Goal: Task Accomplishment & Management: Manage account settings

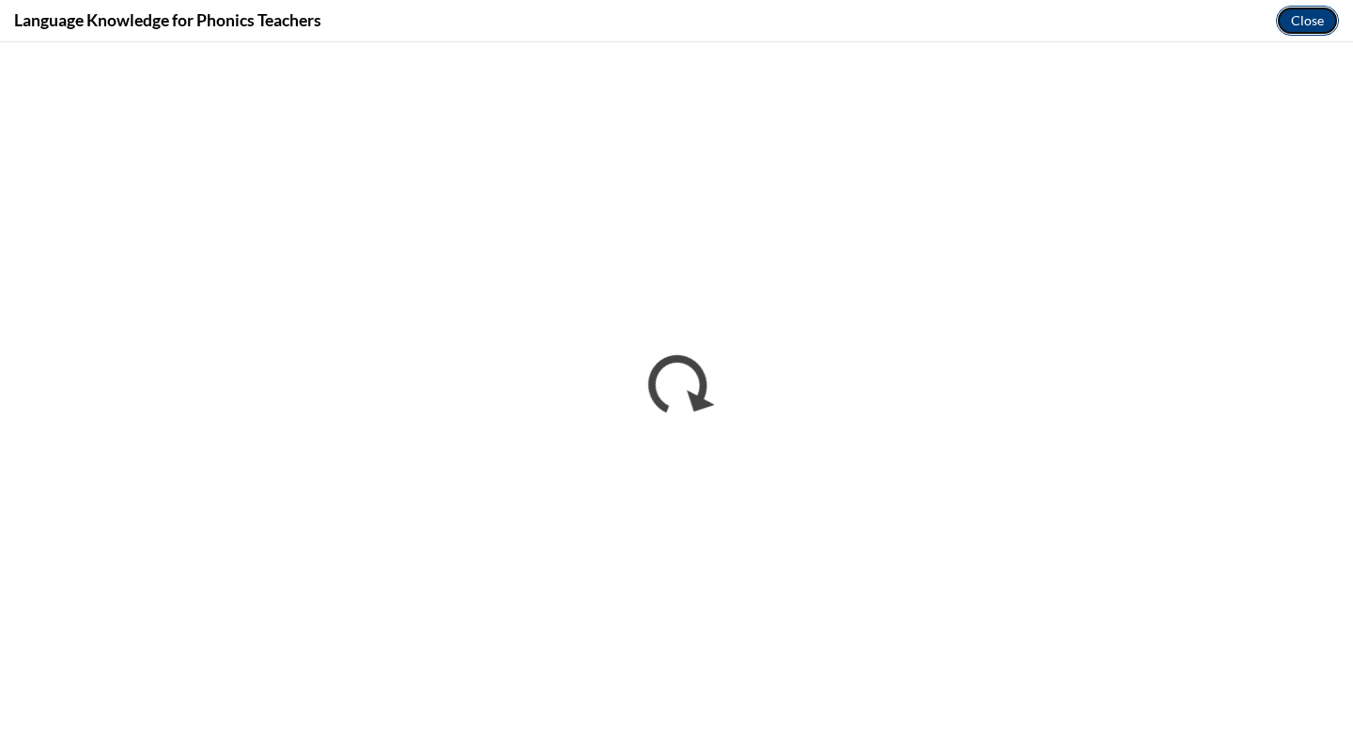
click at [1309, 10] on button "Close" at bounding box center [1307, 21] width 63 height 30
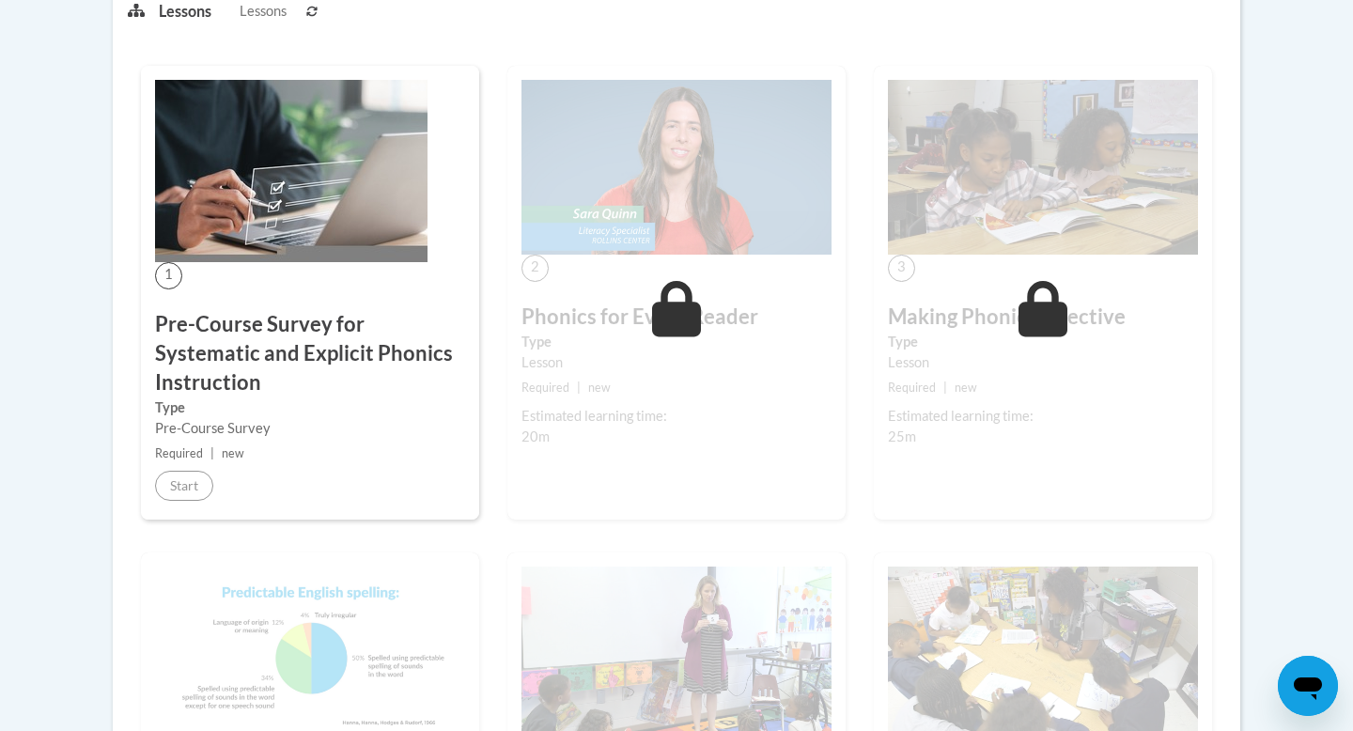
scroll to position [503, 0]
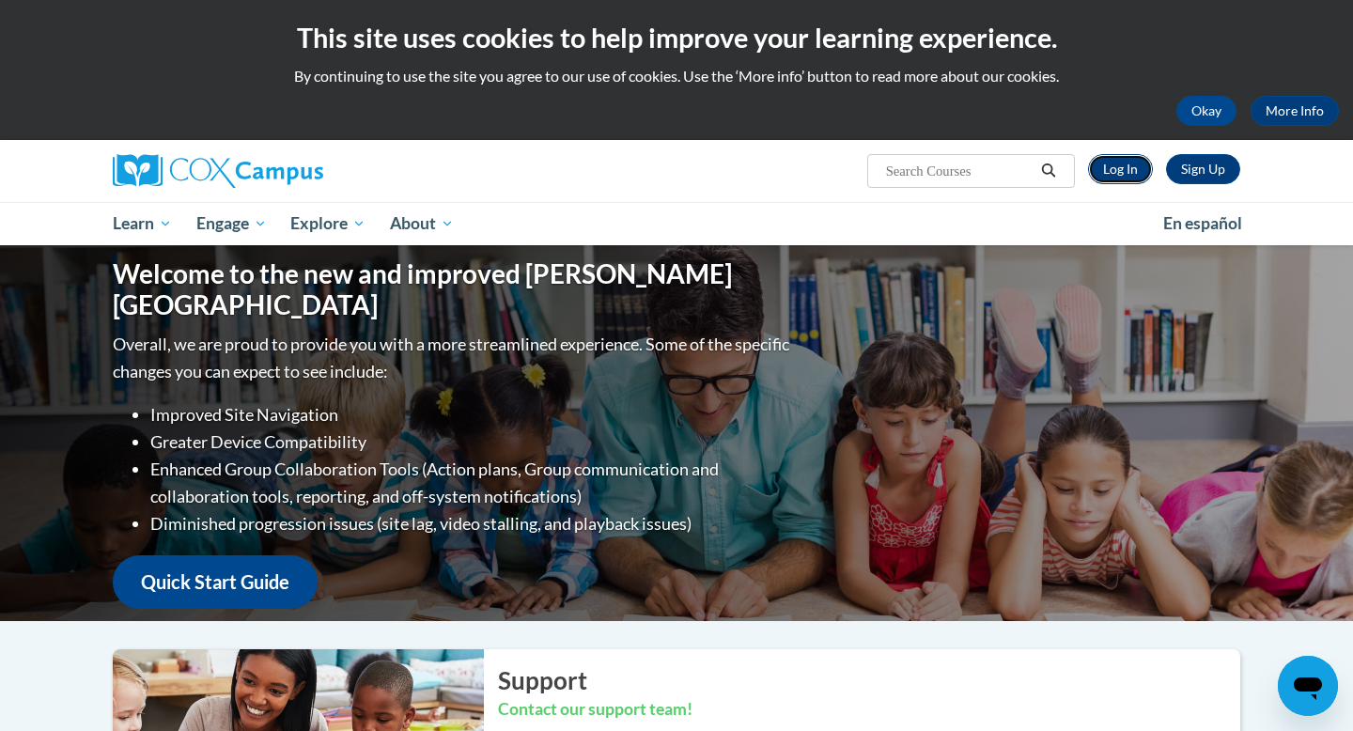
click at [1120, 162] on link "Log In" at bounding box center [1120, 169] width 65 height 30
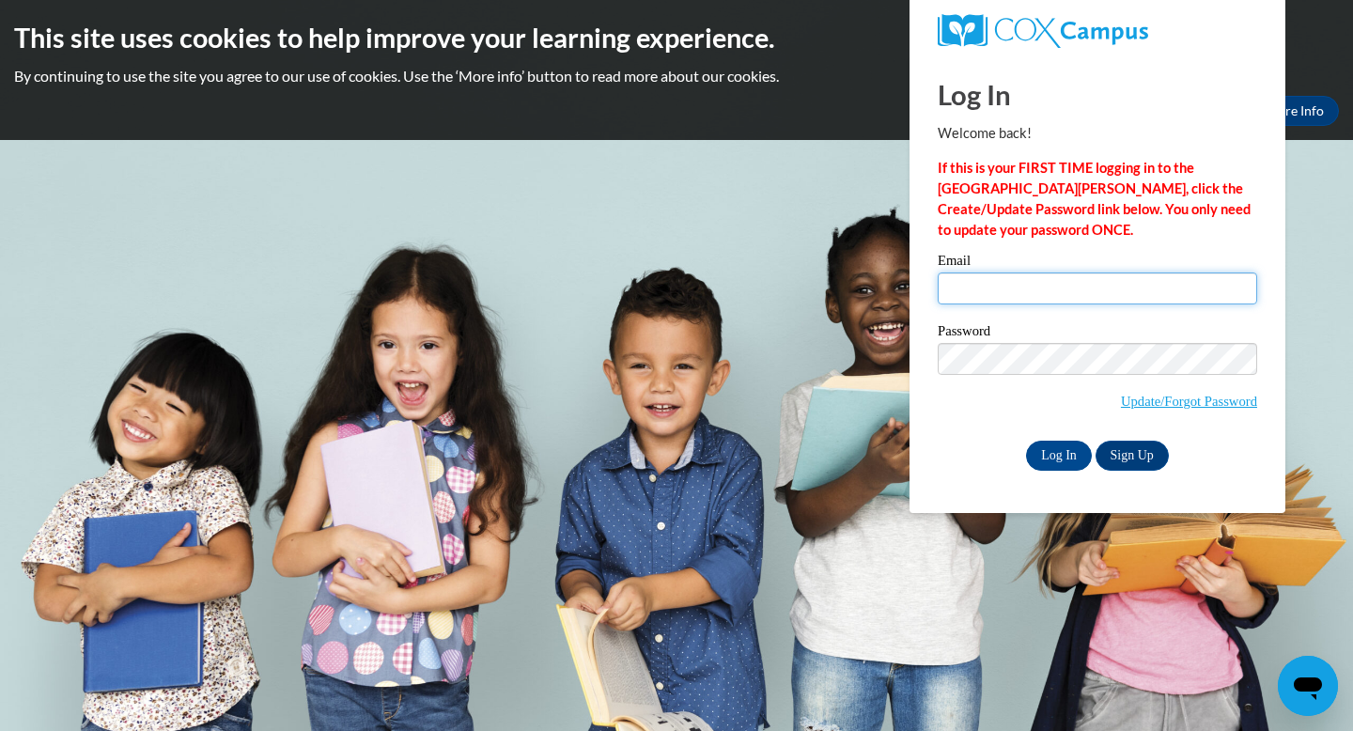
click at [1040, 297] on input "Email" at bounding box center [1097, 288] width 319 height 32
type input "[EMAIL_ADDRESS][DOMAIN_NAME]"
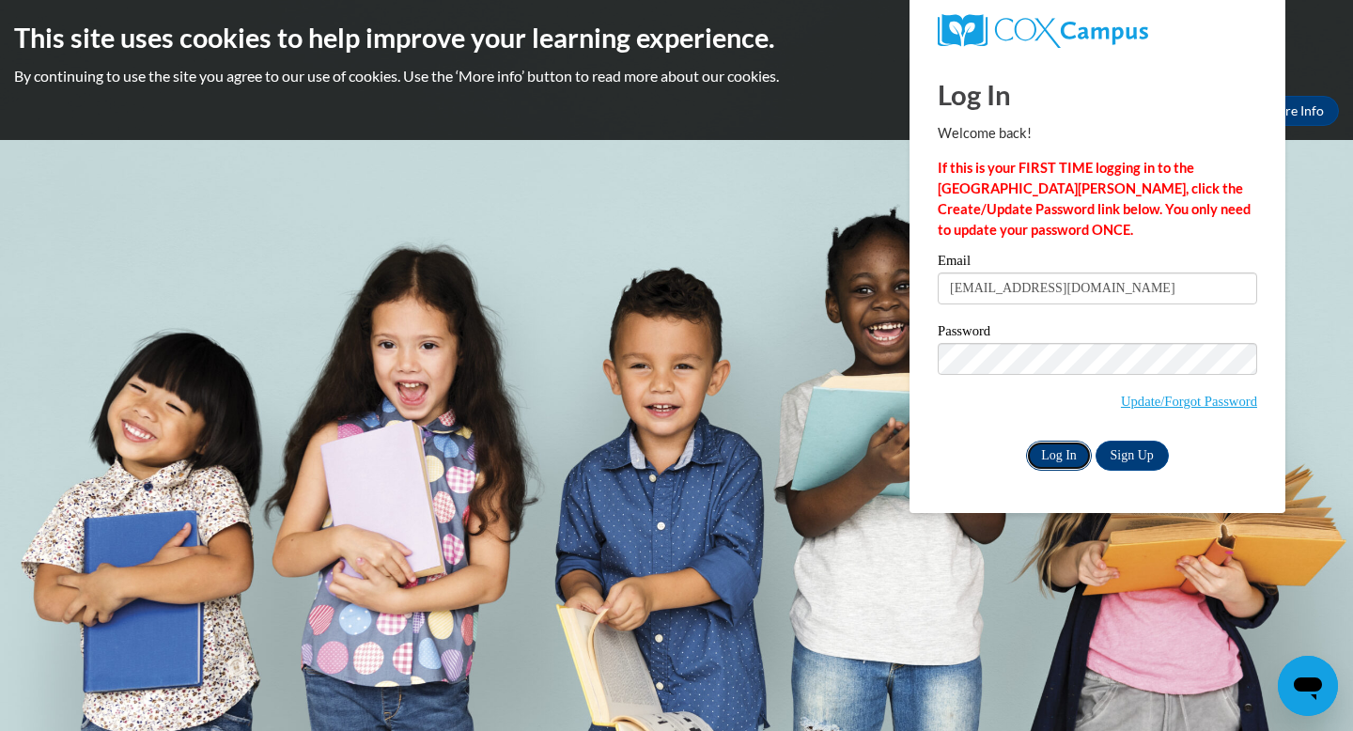
click at [1068, 454] on input "Log In" at bounding box center [1059, 456] width 66 height 30
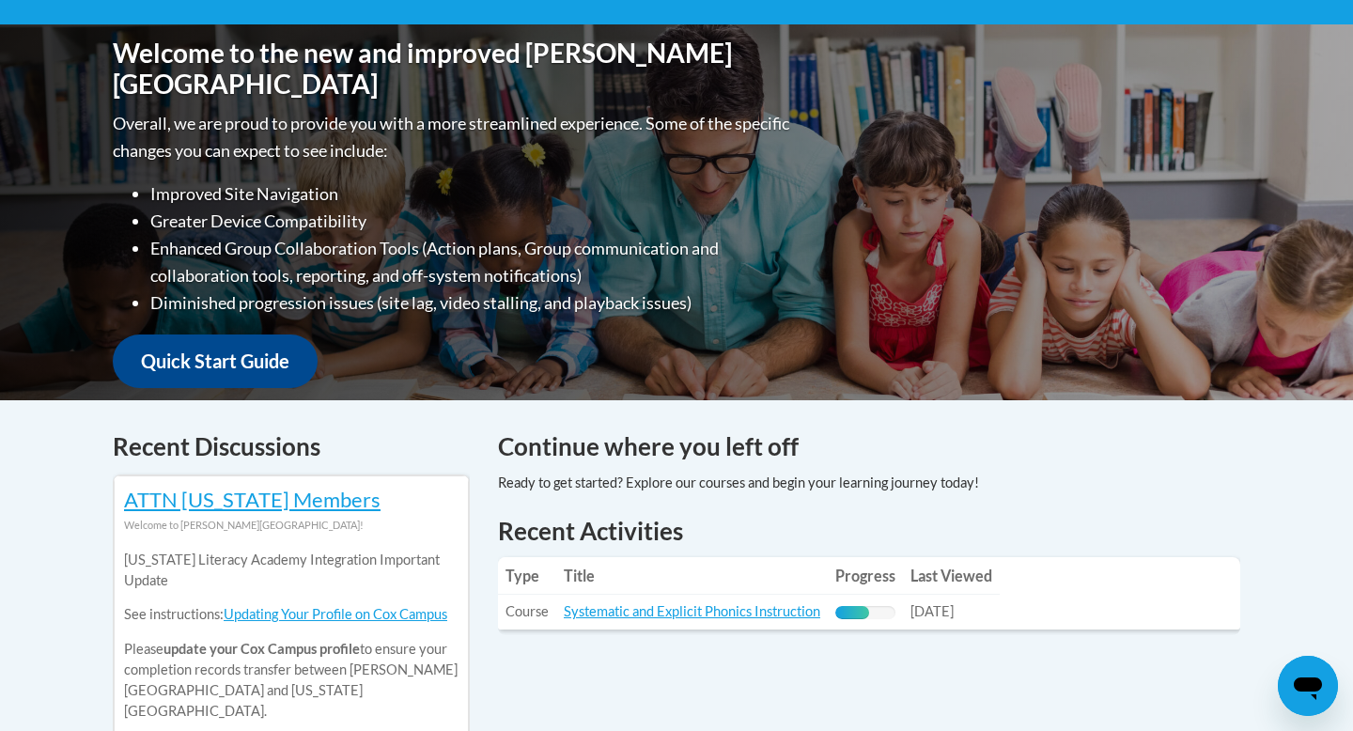
scroll to position [435, 0]
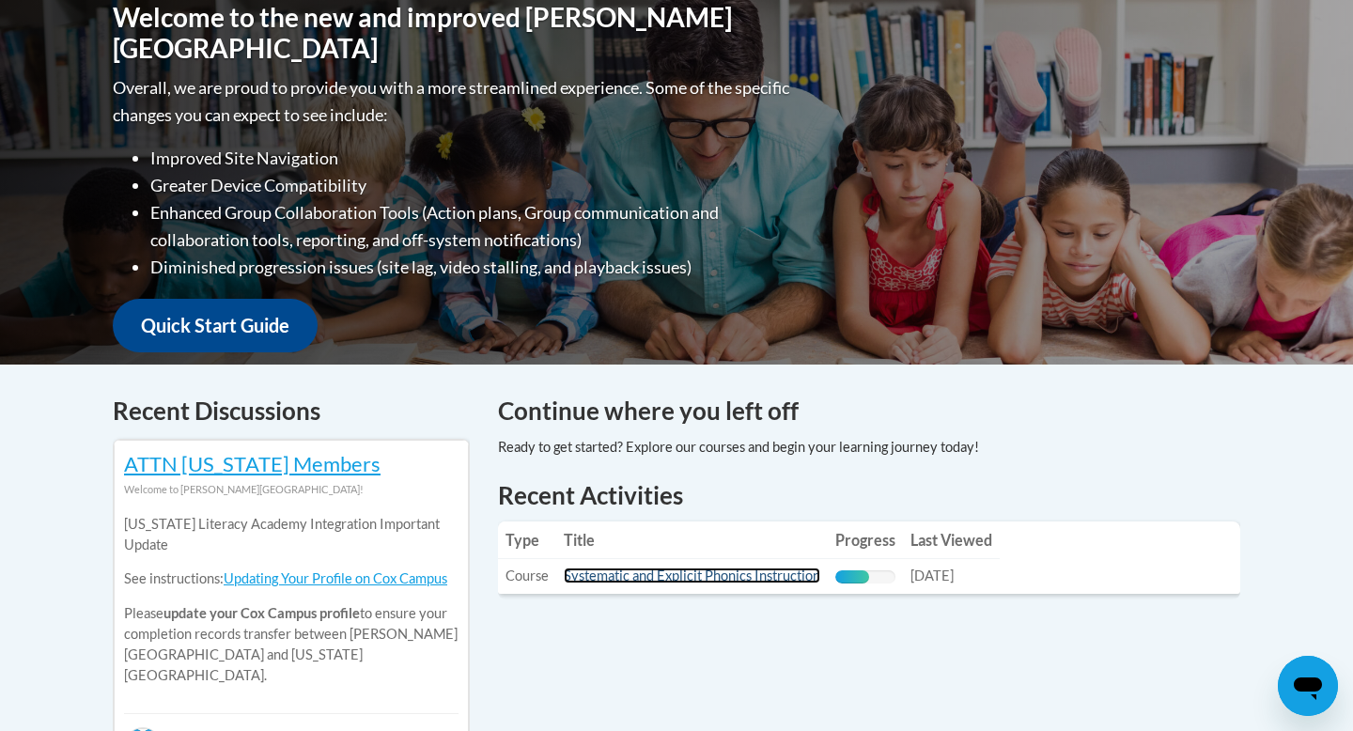
click at [650, 582] on link "Systematic and Explicit Phonics Instruction" at bounding box center [692, 575] width 256 height 16
